Goal: Find specific page/section: Find specific page/section

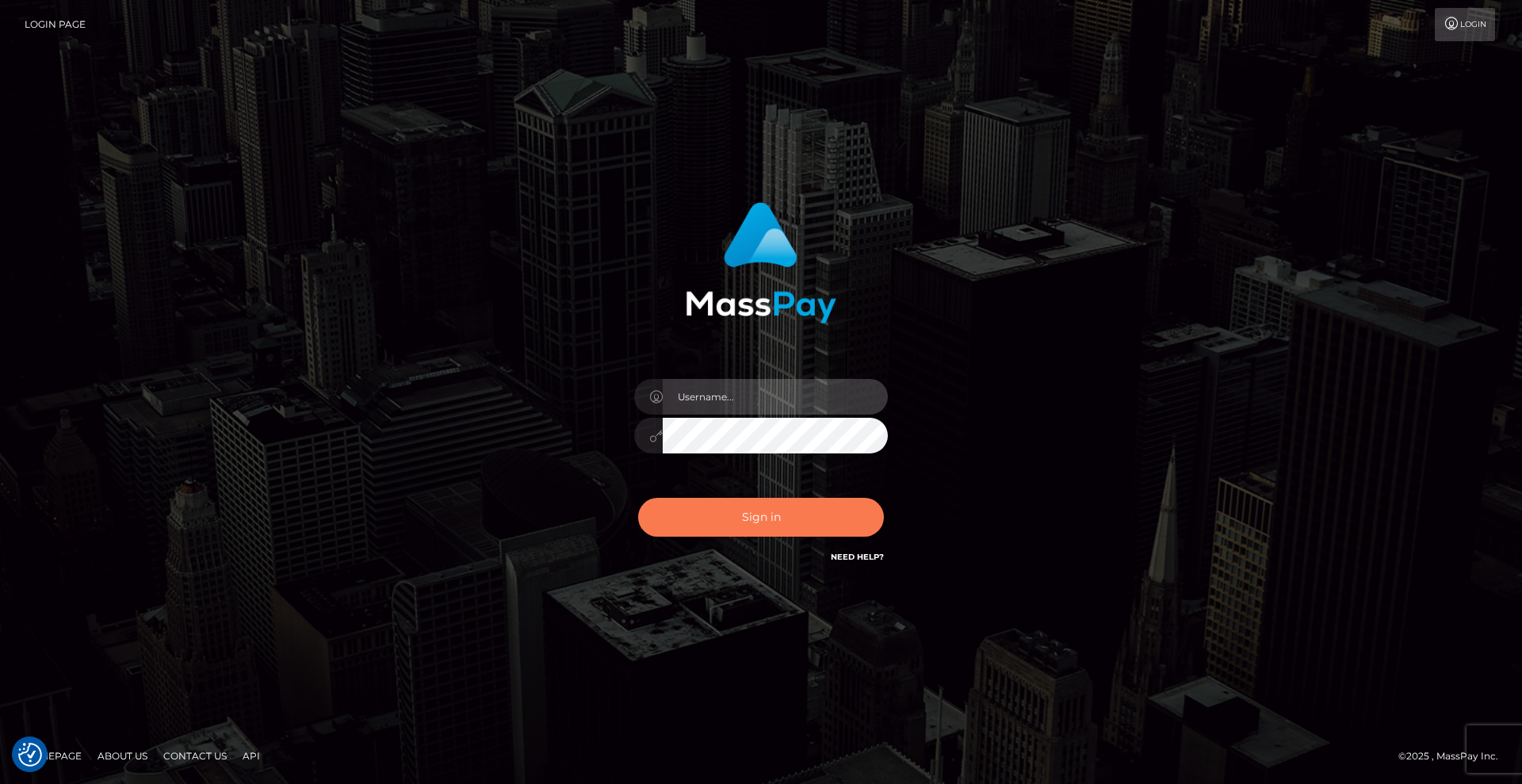
type input "[DEMOGRAPHIC_DATA]"
click at [830, 525] on button "Sign in" at bounding box center [761, 517] width 246 height 39
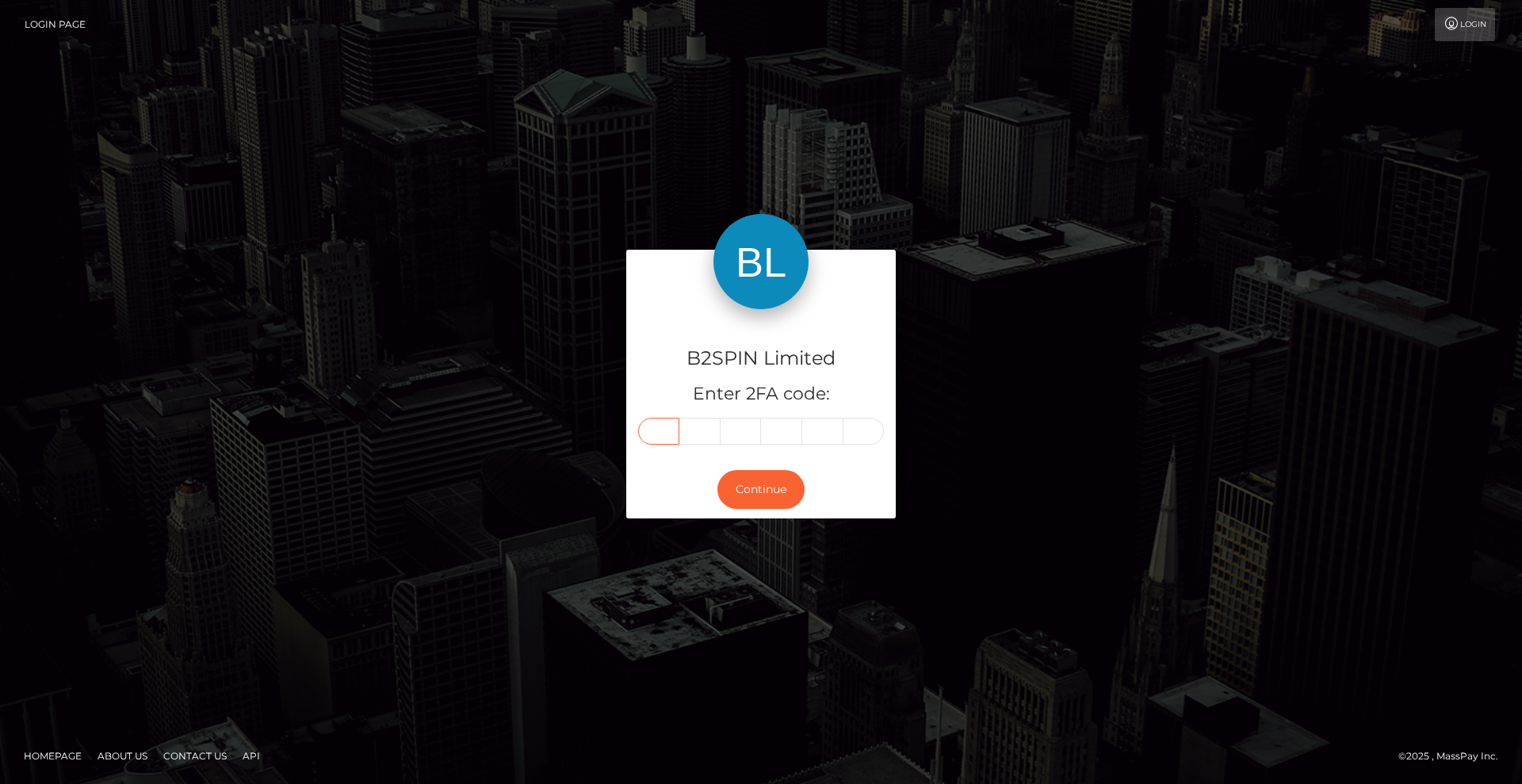
click at [658, 433] on input "text" at bounding box center [658, 431] width 41 height 27
type input "7"
type input "5"
type input "0"
type input "3"
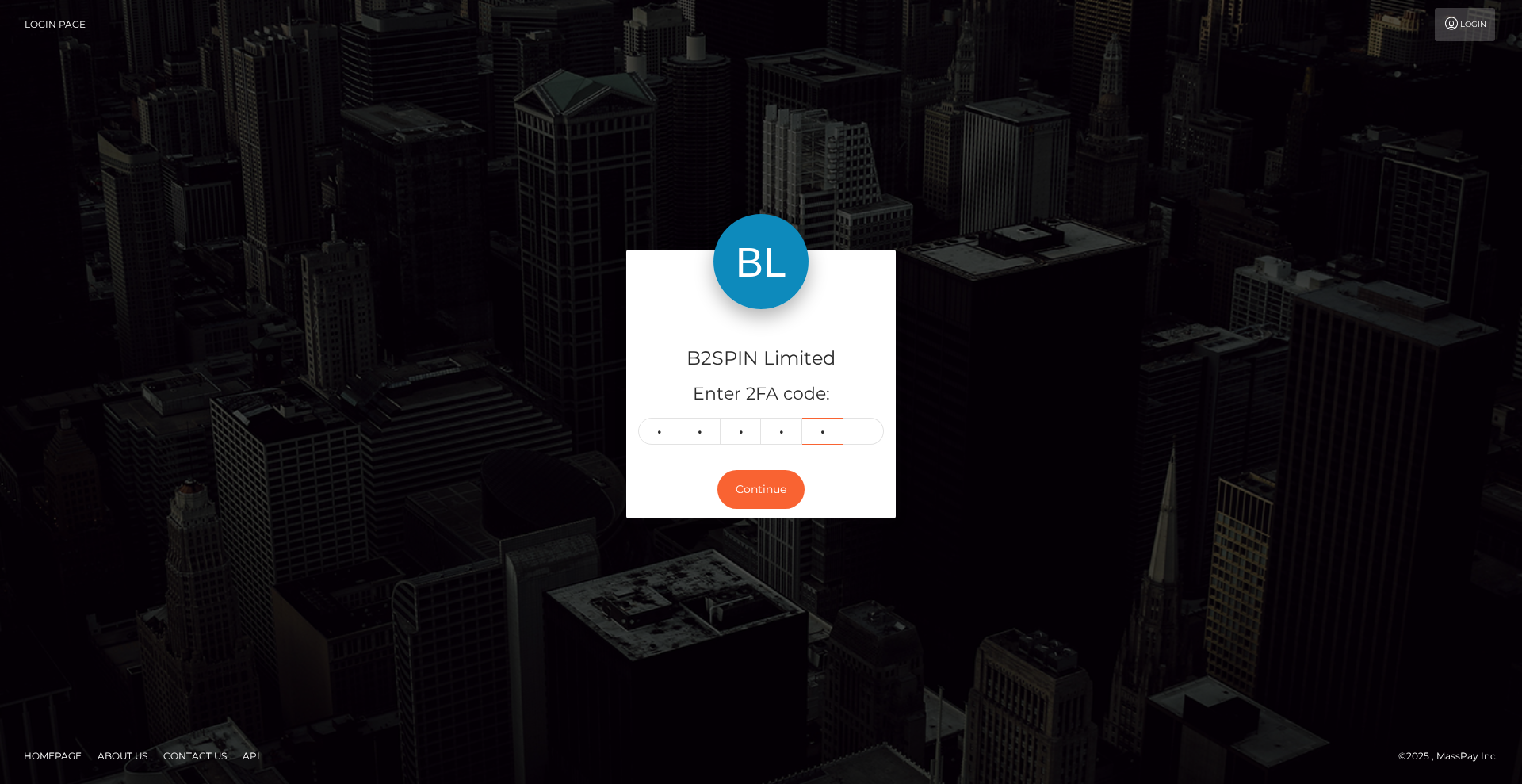
type input "0"
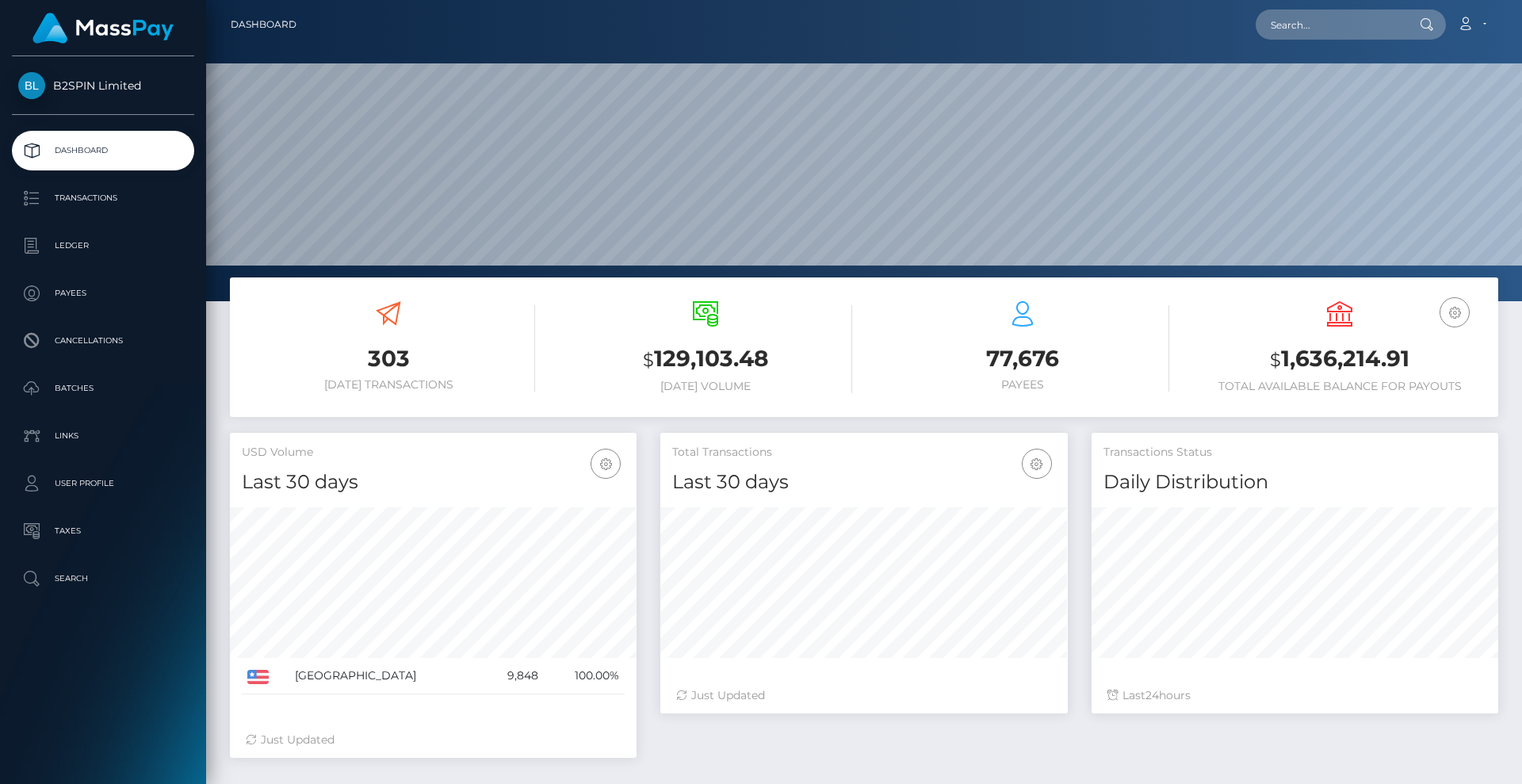
scroll to position [281, 407]
click at [1348, 32] on input "text" at bounding box center [1330, 24] width 149 height 30
paste input "3253367"
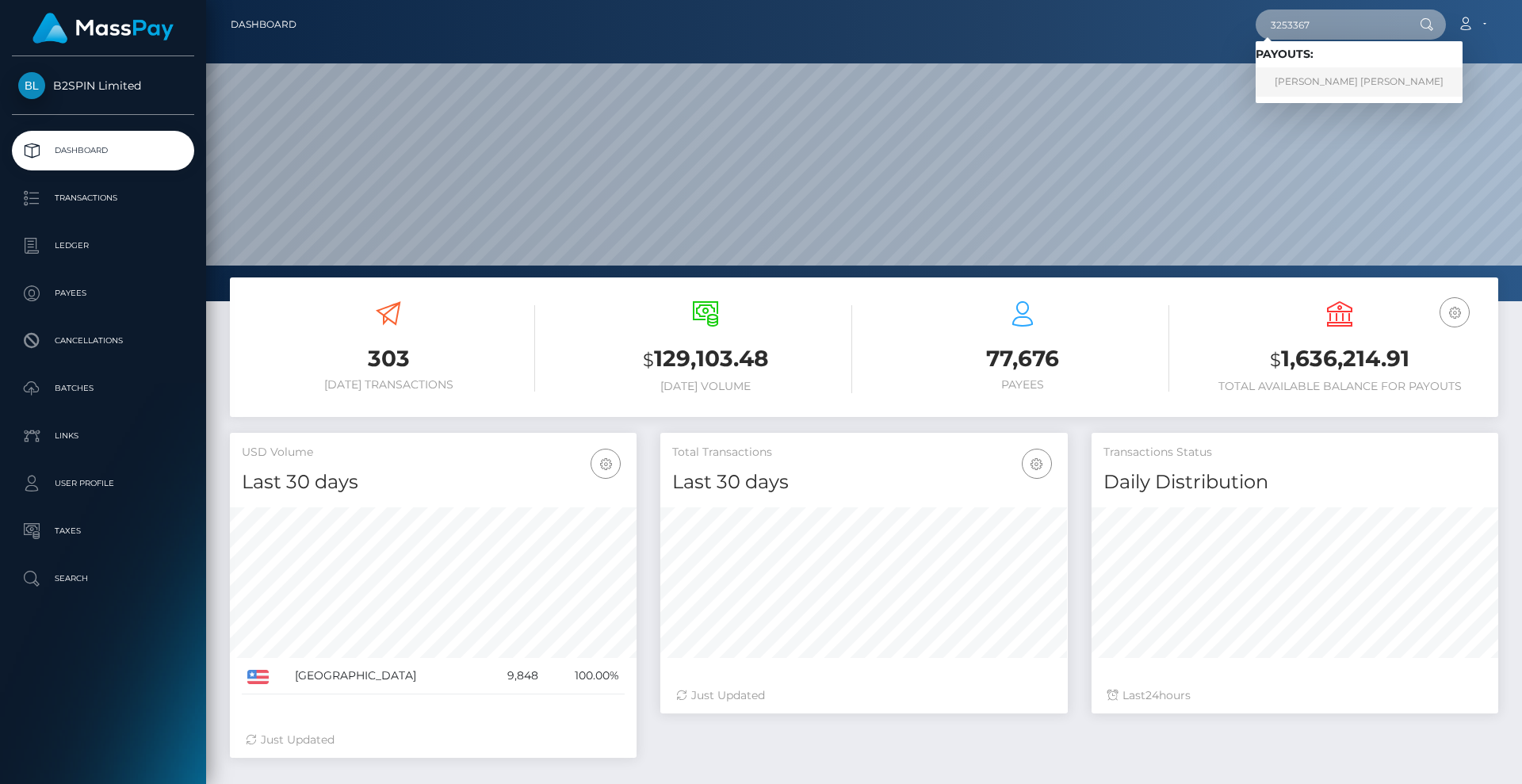
type input "3253367"
click at [1345, 87] on link "ANDREW REKSMY CHHEM" at bounding box center [1358, 82] width 207 height 29
